Goal: Task Accomplishment & Management: Manage account settings

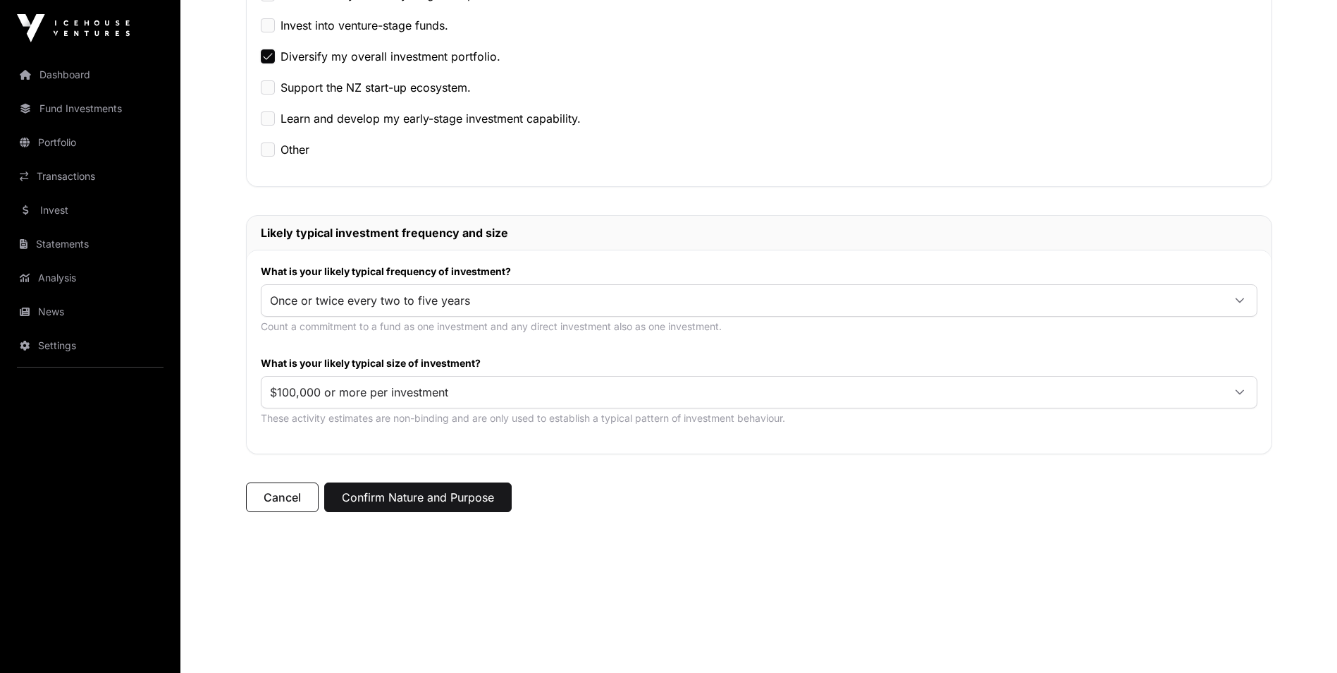
scroll to position [409, 0]
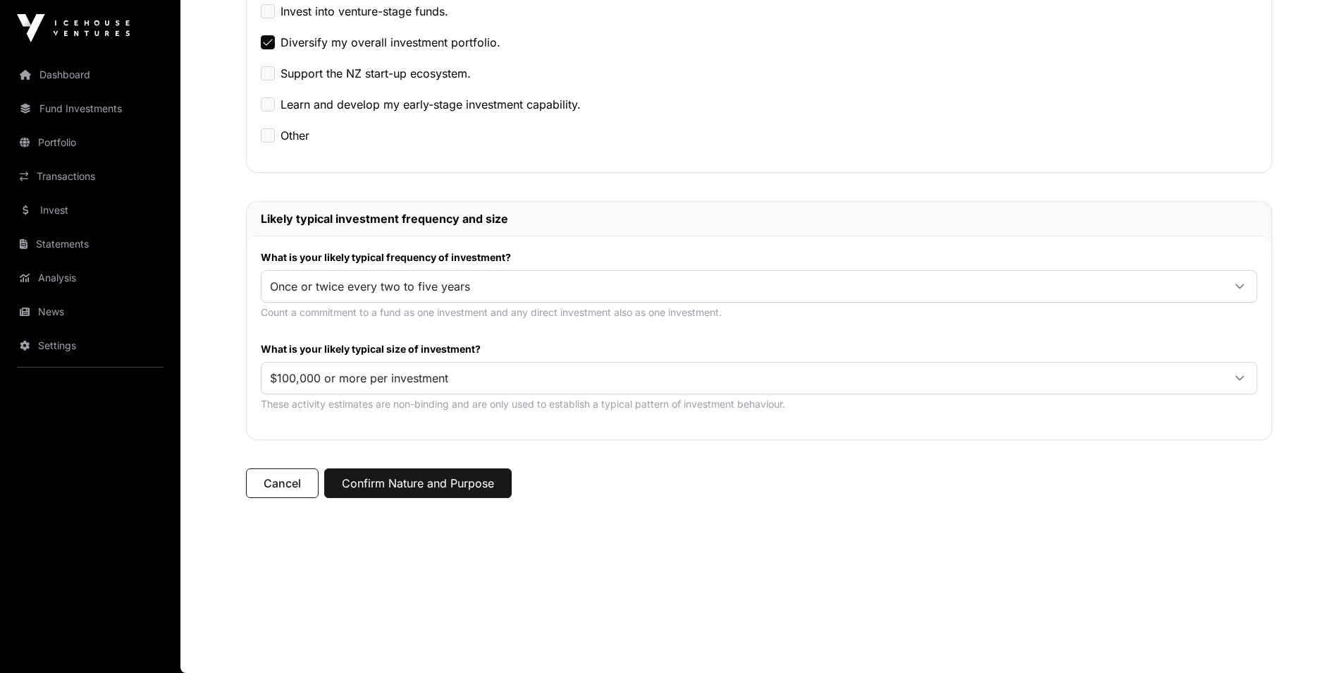
click at [444, 376] on span "$100,000 or more per investment" at bounding box center [743, 377] width 962 height 25
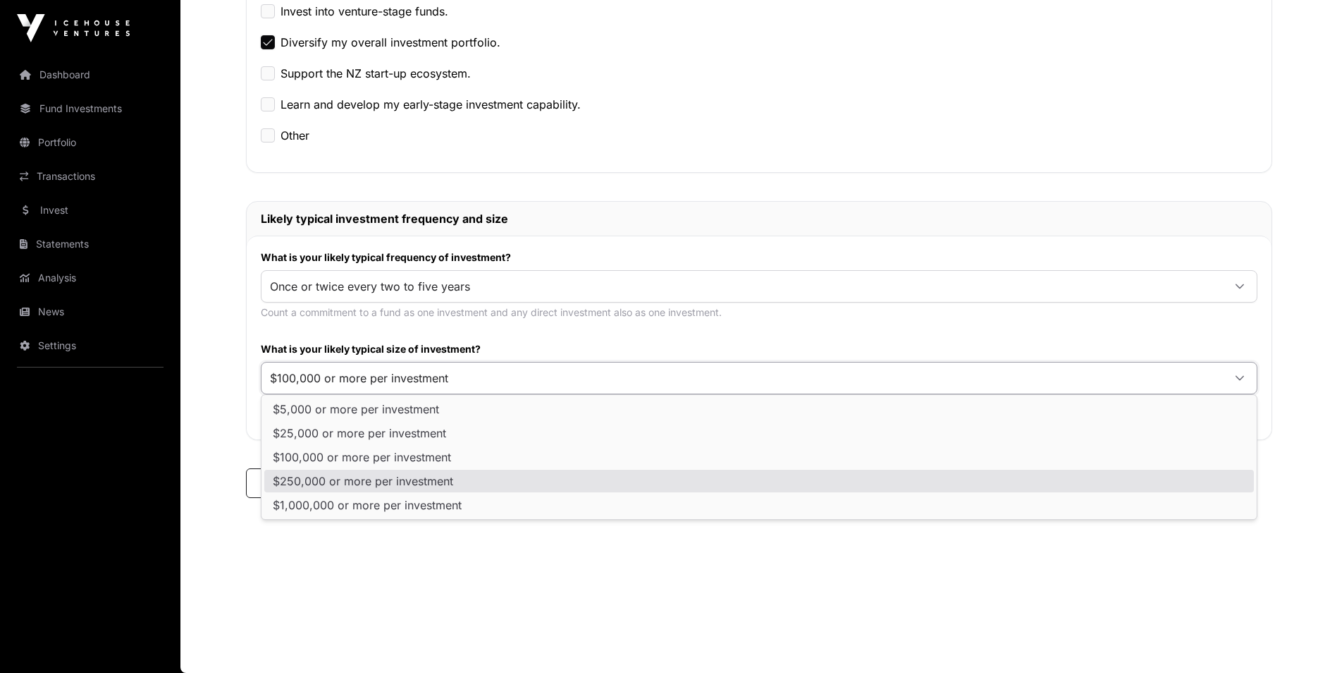
click at [446, 480] on span "$250,000 or more per investment" at bounding box center [363, 480] width 180 height 11
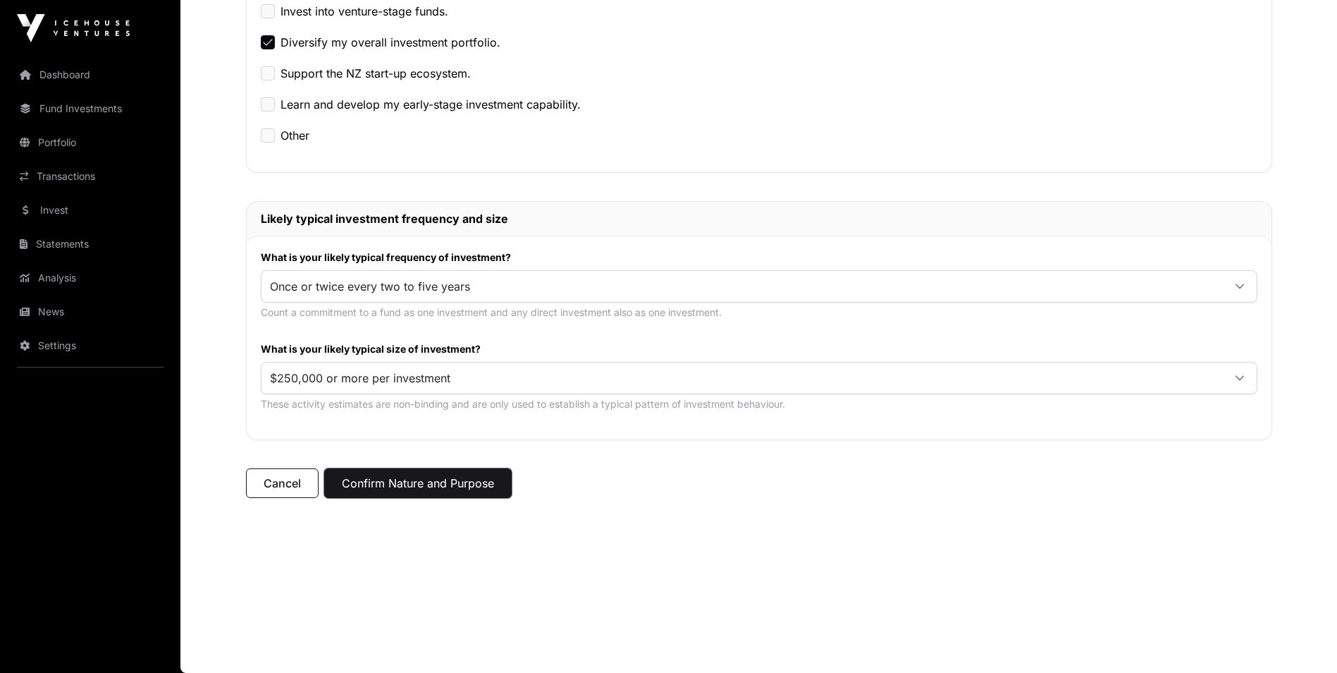
click at [389, 491] on button "Confirm Nature and Purpose" at bounding box center [418, 483] width 188 height 30
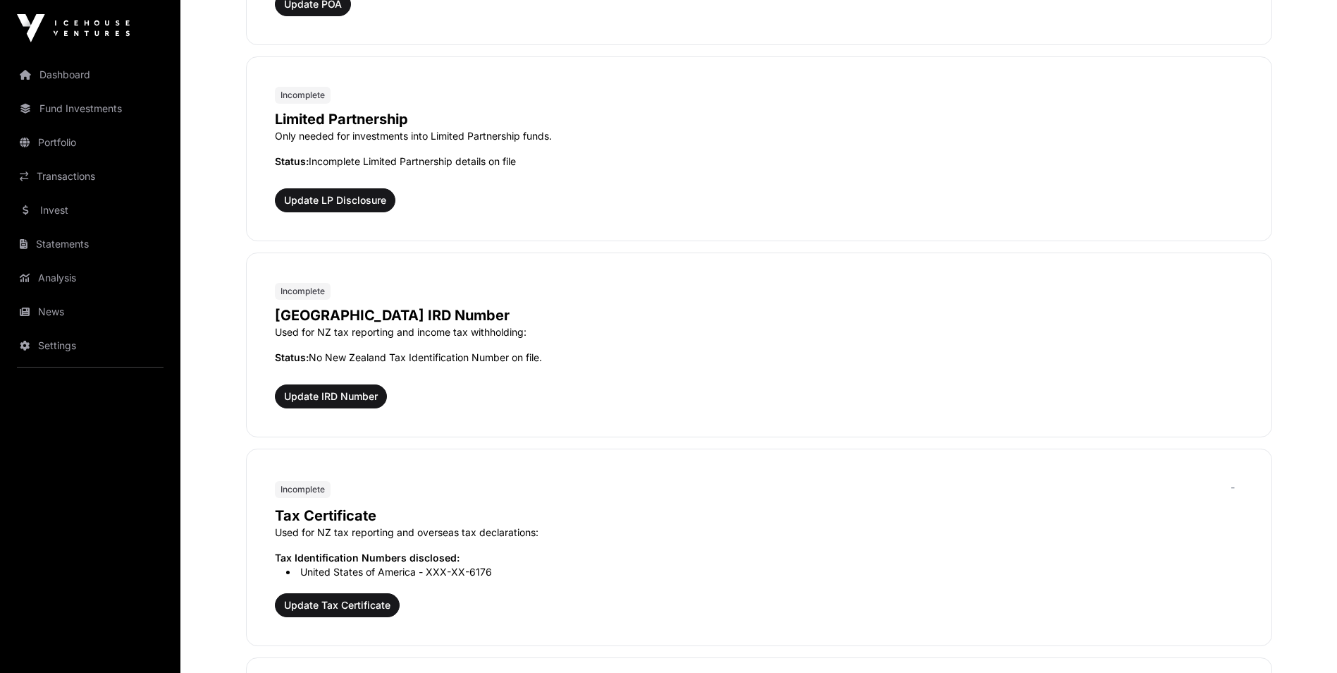
scroll to position [1057, 0]
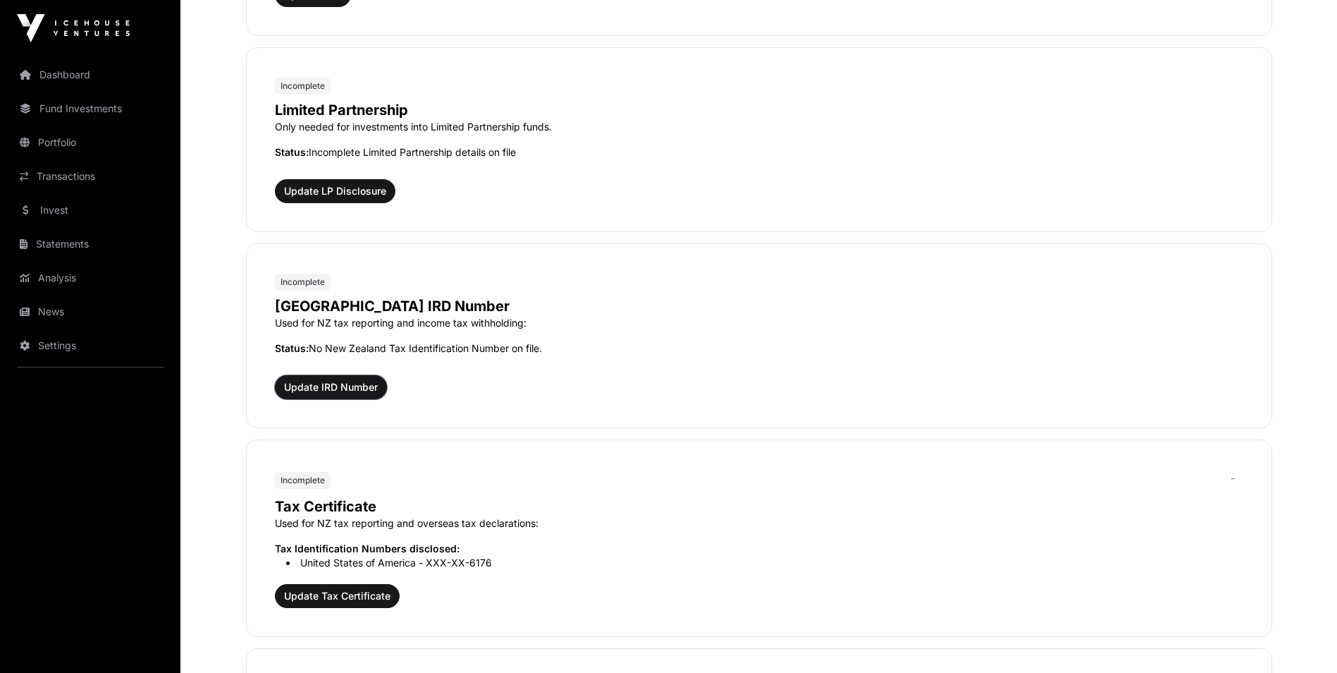
click at [345, 389] on span "Update IRD Number" at bounding box center [331, 387] width 94 height 14
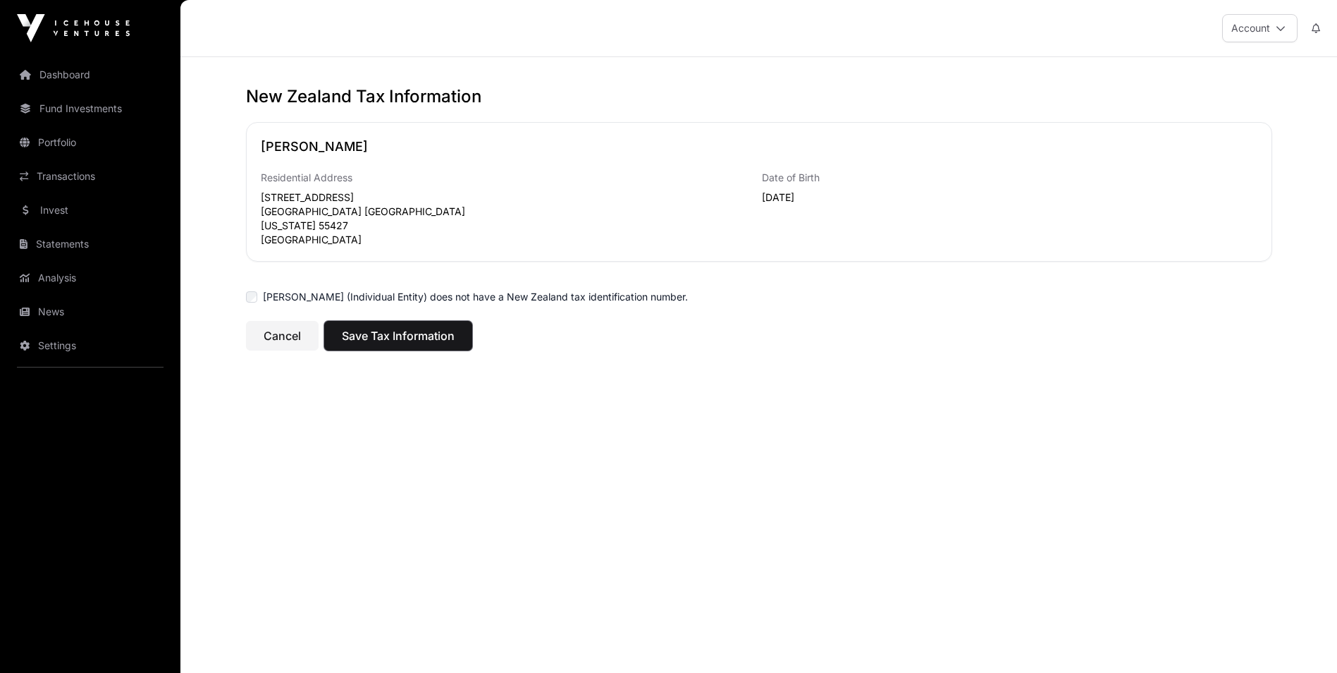
click at [398, 332] on span "Save Tax Information" at bounding box center [398, 335] width 113 height 17
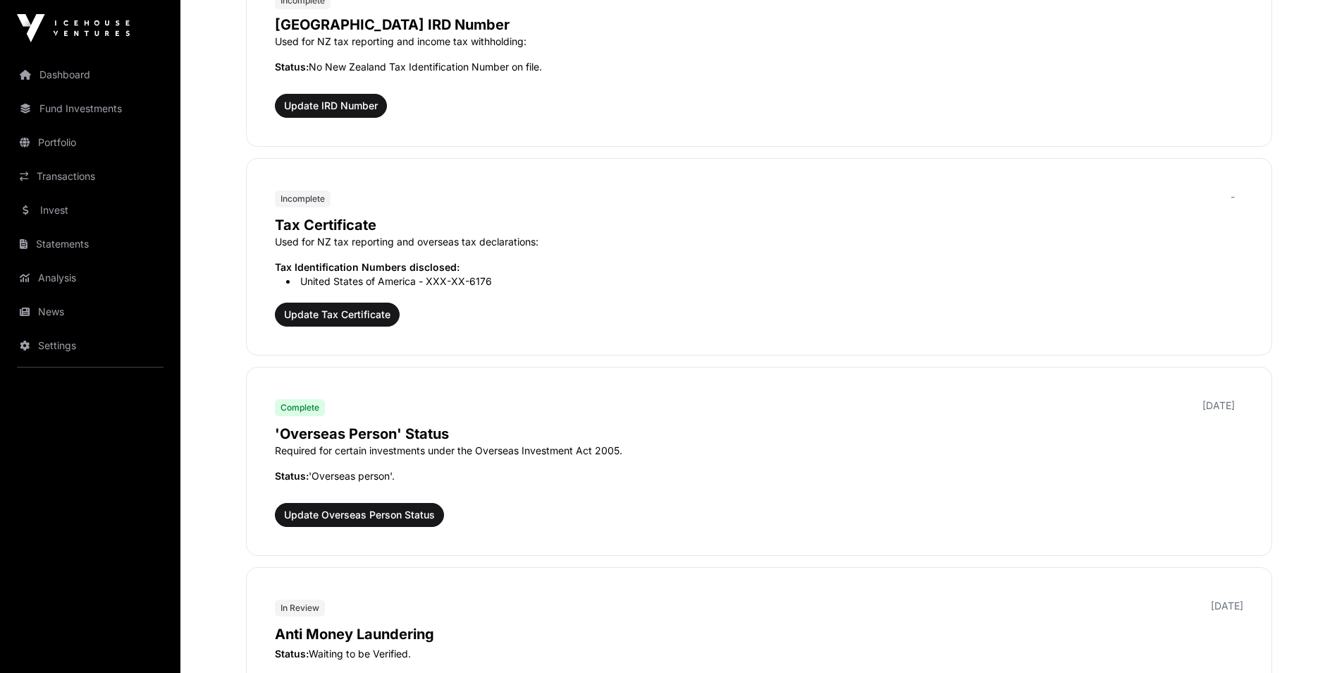
scroll to position [1339, 0]
click at [333, 312] on span "Update Tax Certificate" at bounding box center [337, 314] width 106 height 14
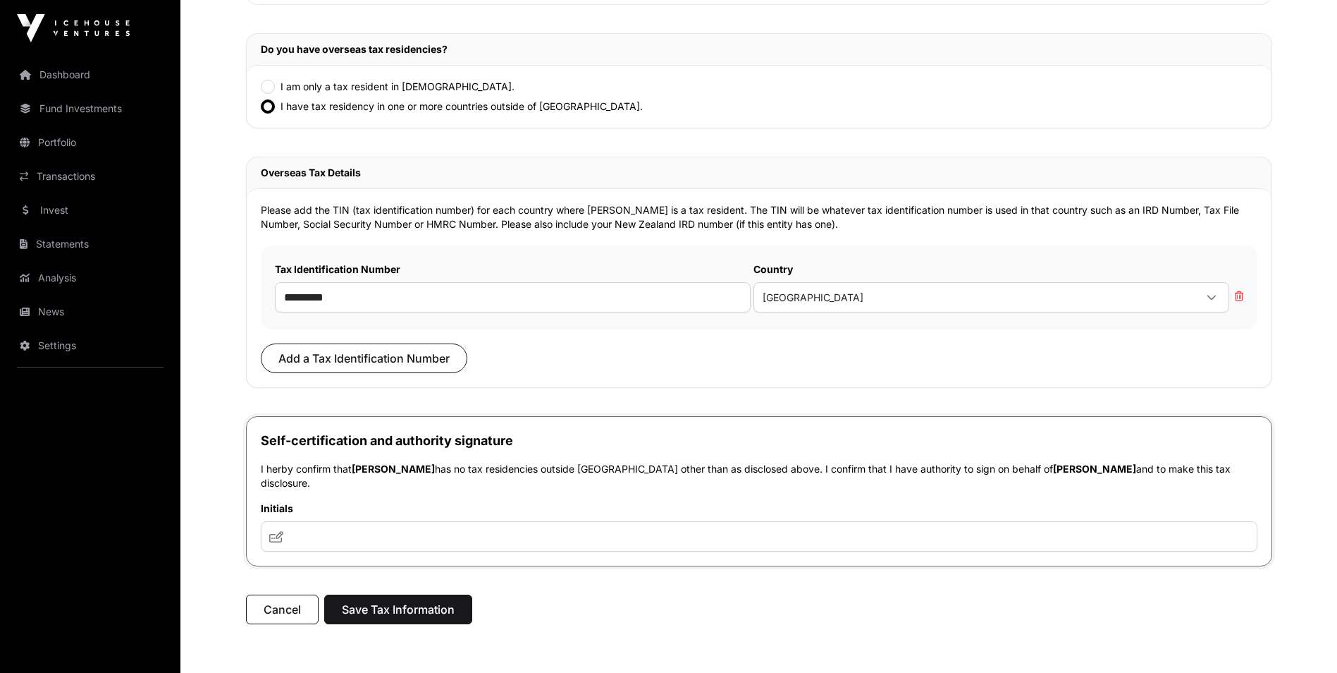
scroll to position [352, 0]
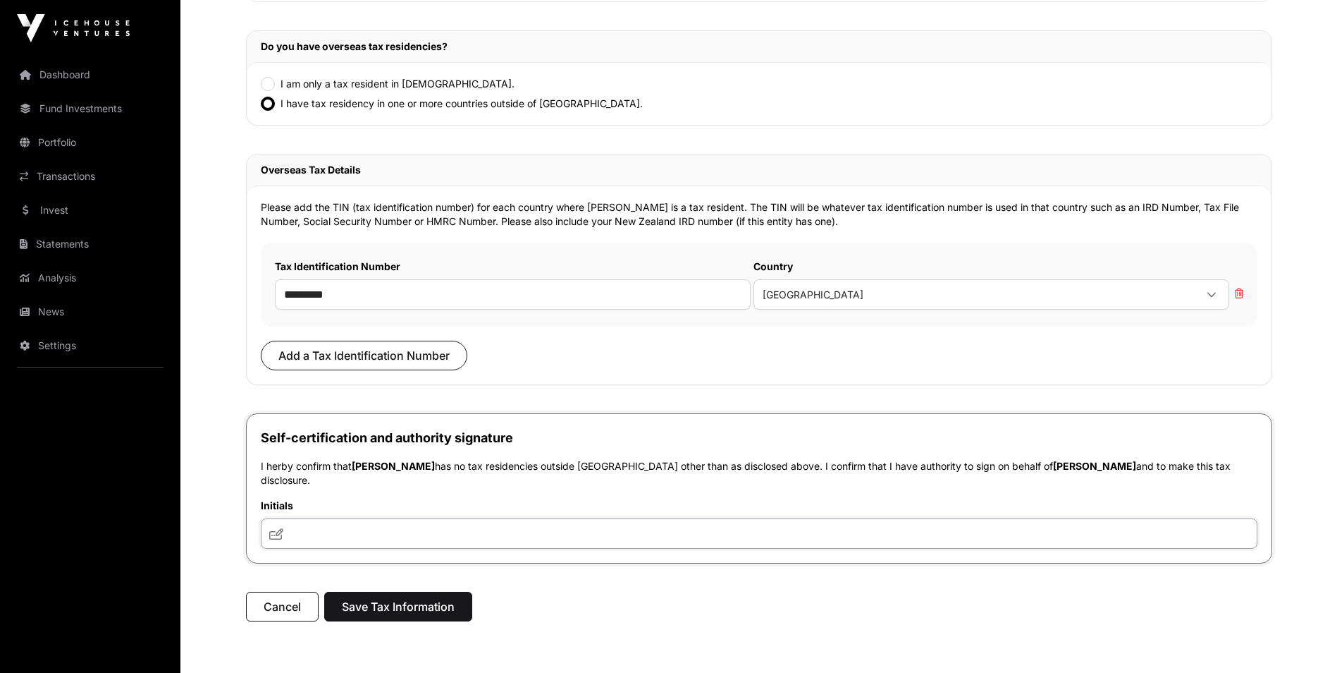
click at [339, 527] on input "text" at bounding box center [759, 533] width 997 height 30
click at [328, 524] on input "text" at bounding box center [759, 533] width 997 height 30
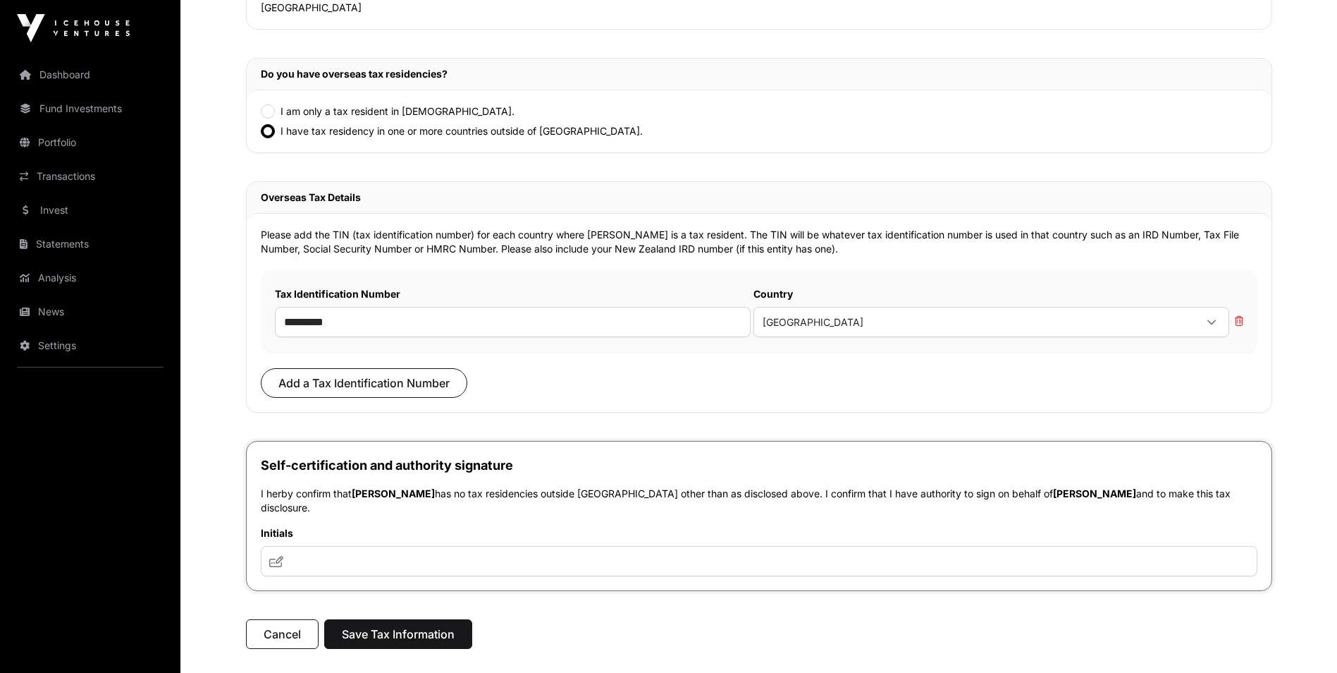
scroll to position [396, 0]
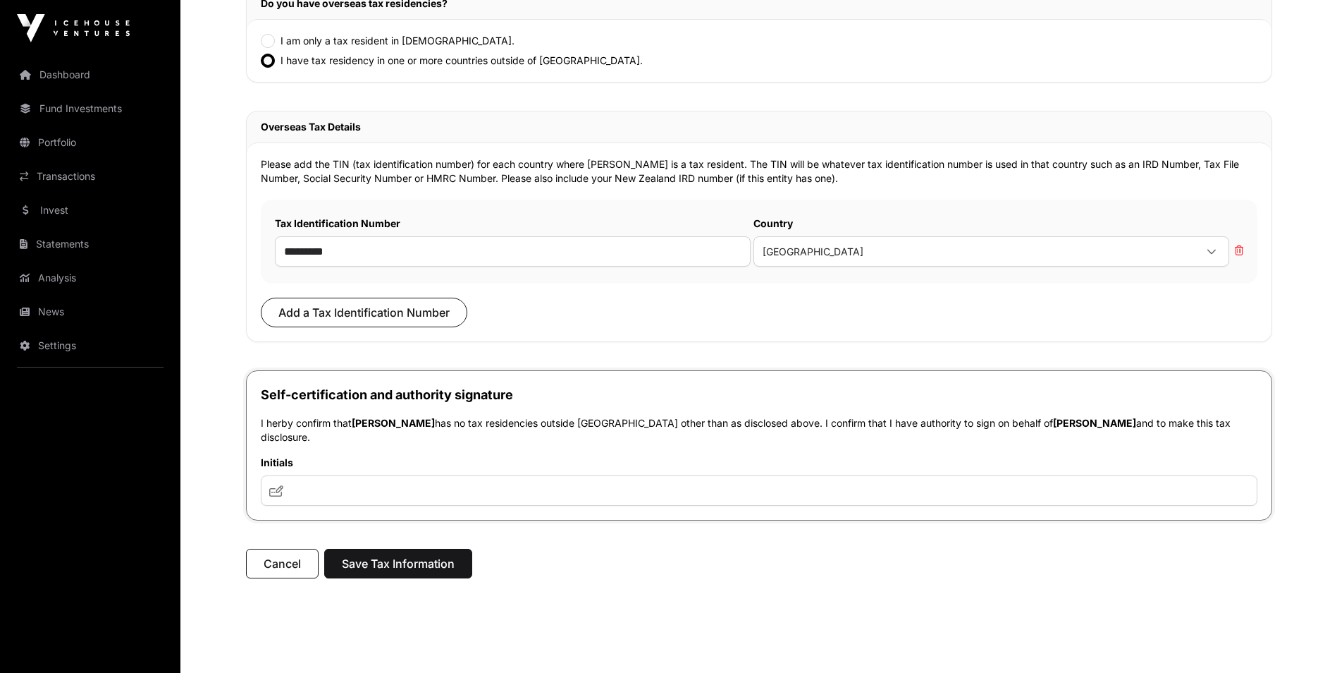
click at [63, 344] on link "Settings" at bounding box center [90, 345] width 158 height 31
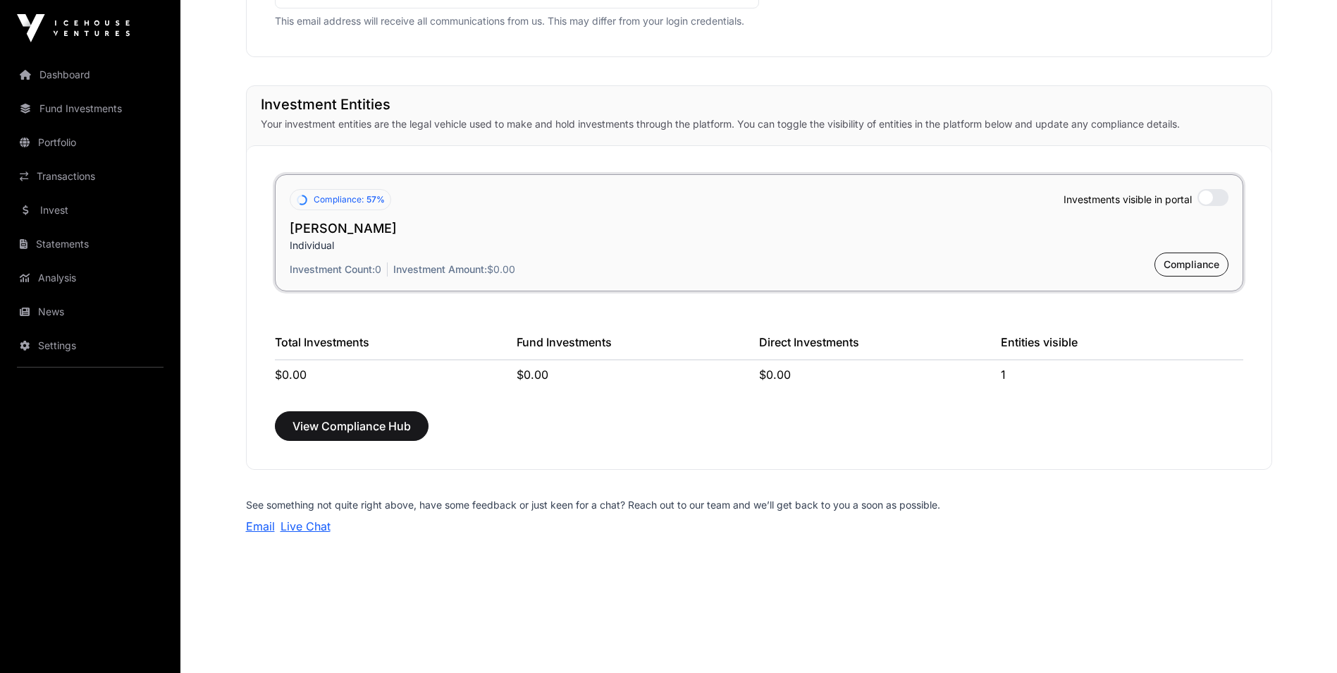
scroll to position [987, 0]
click at [352, 424] on span "View Compliance Hub" at bounding box center [352, 425] width 118 height 17
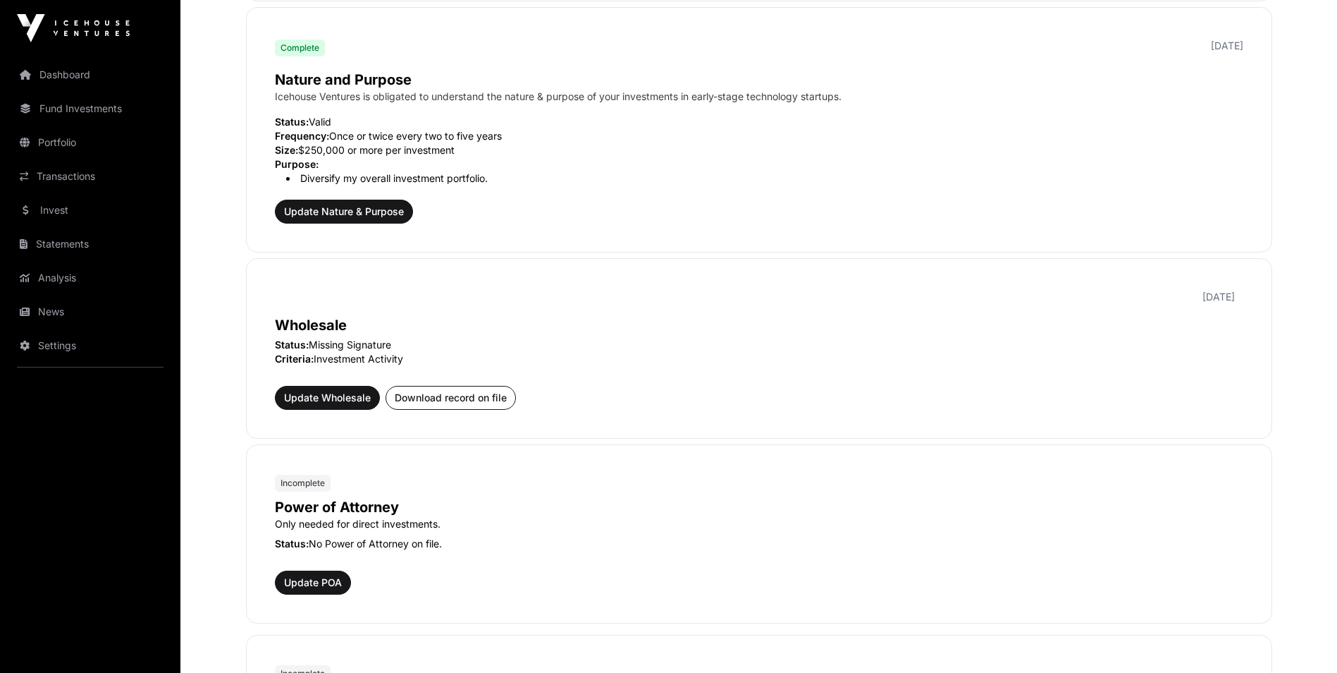
scroll to position [423, 0]
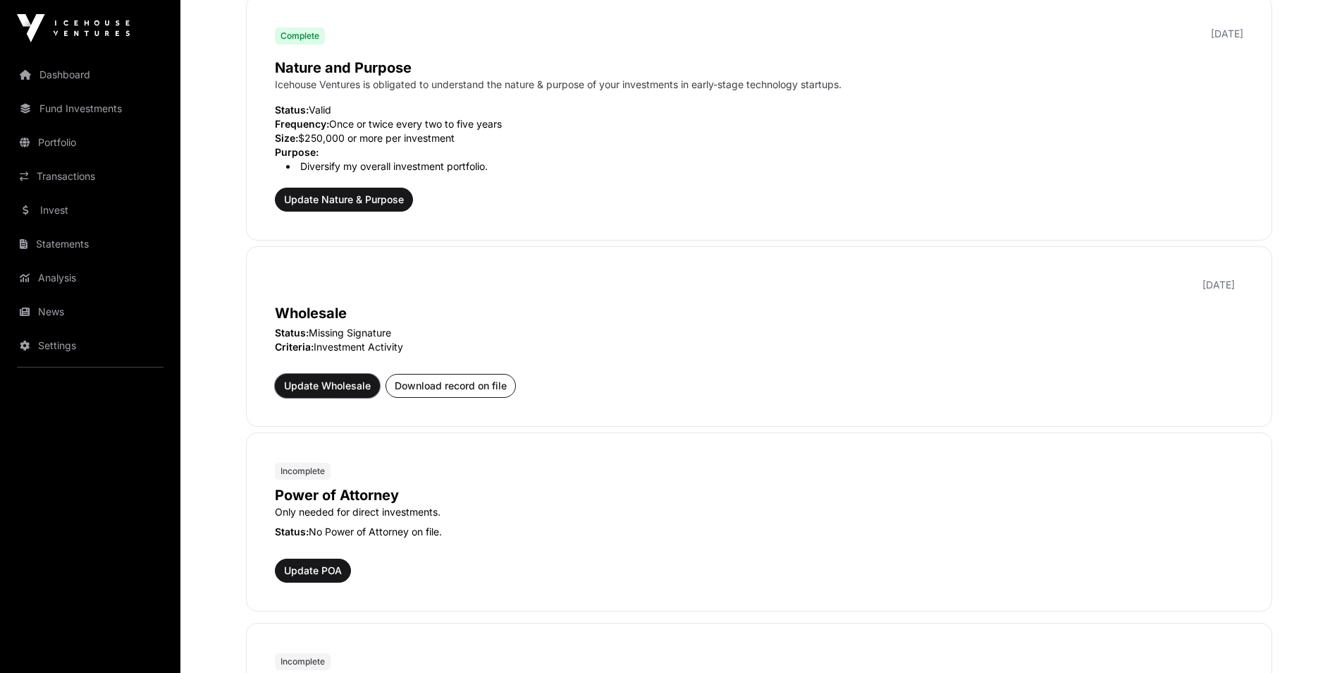
click at [348, 384] on span "Update Wholesale" at bounding box center [327, 386] width 87 height 14
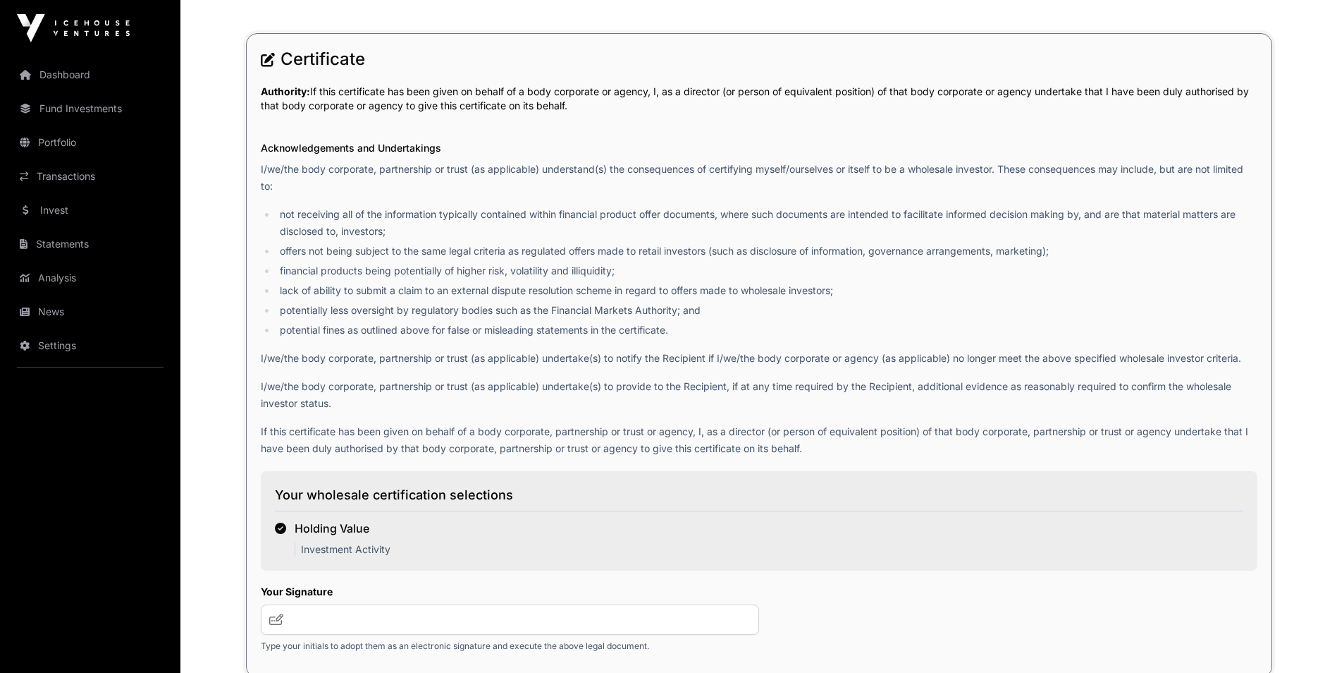
scroll to position [1754, 0]
